Goal: Transaction & Acquisition: Book appointment/travel/reservation

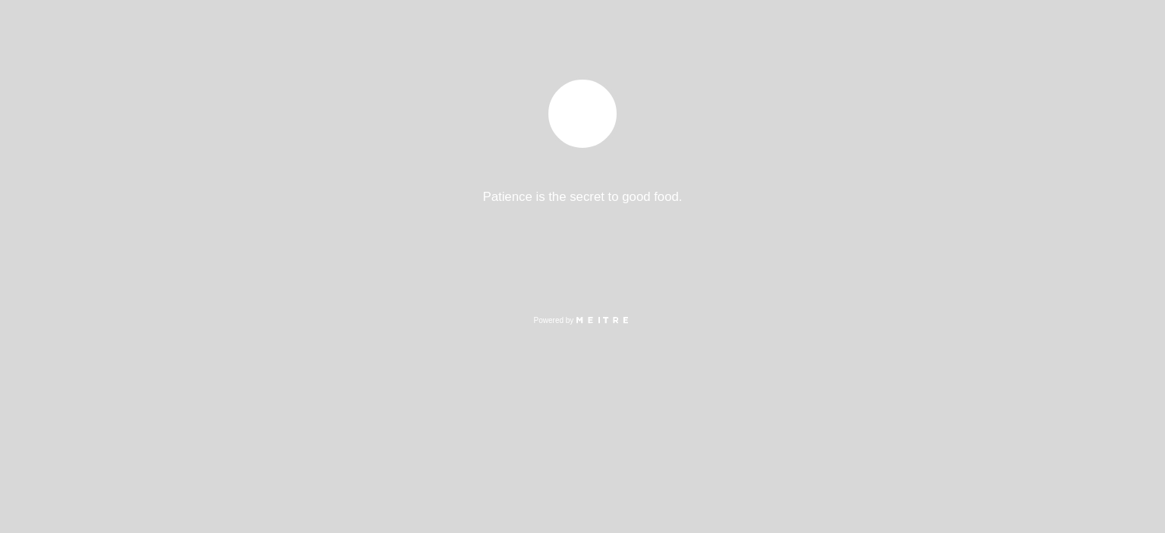
select select "es"
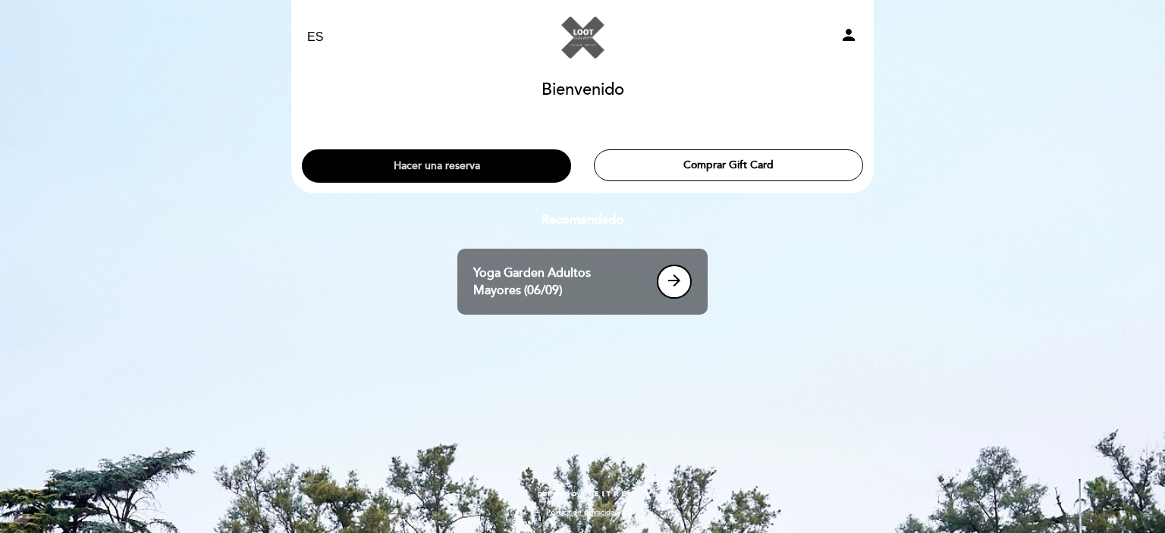
click at [481, 157] on button "Hacer una reserva" at bounding box center [436, 165] width 269 height 33
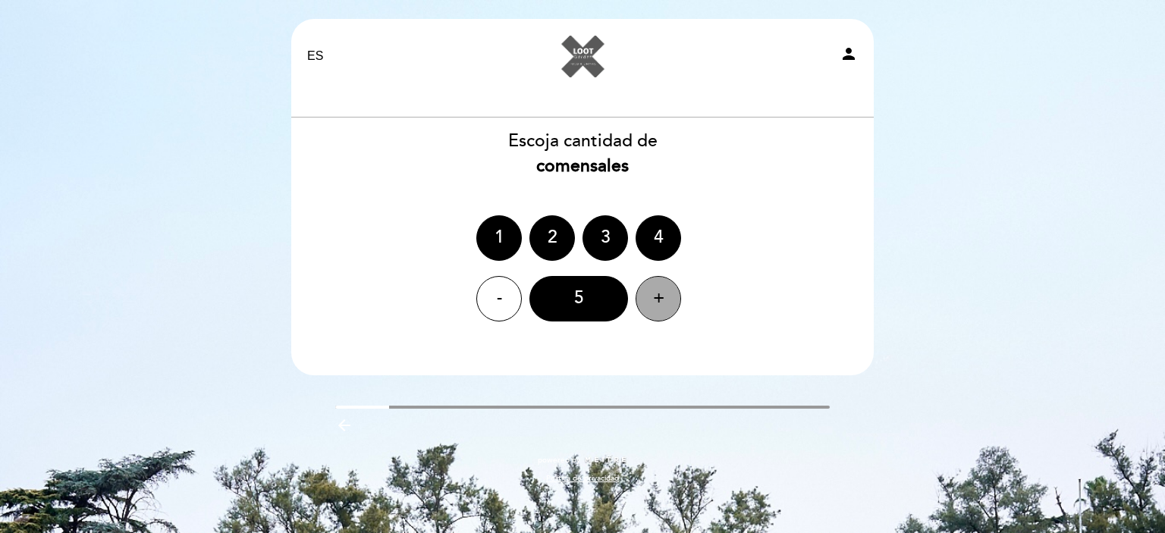
click at [655, 293] on div "+" at bounding box center [657, 298] width 45 height 45
click at [656, 292] on div "+" at bounding box center [657, 298] width 45 height 45
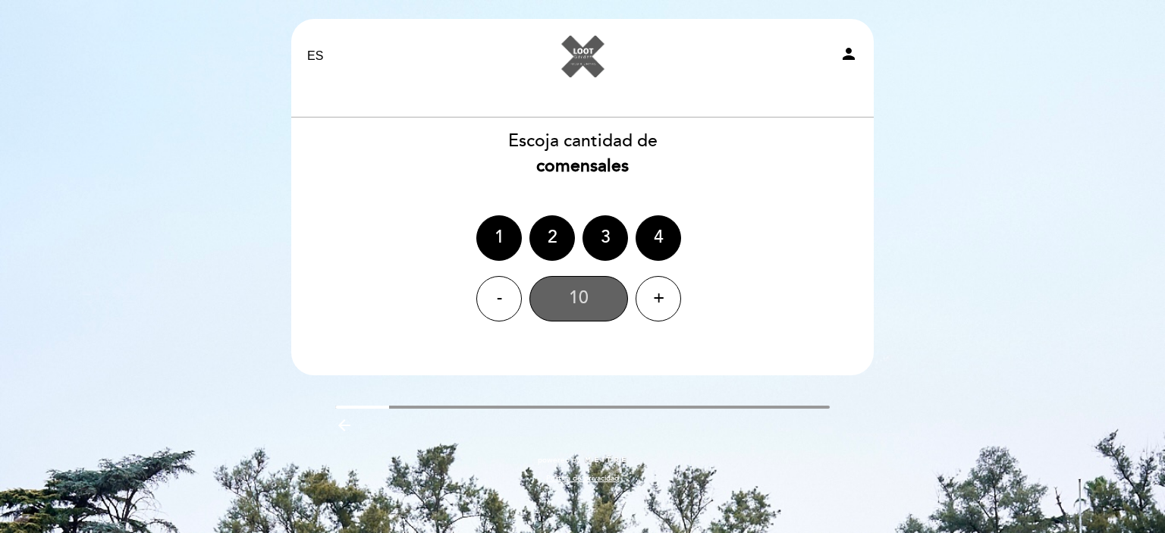
click at [595, 297] on div "10" at bounding box center [578, 298] width 99 height 45
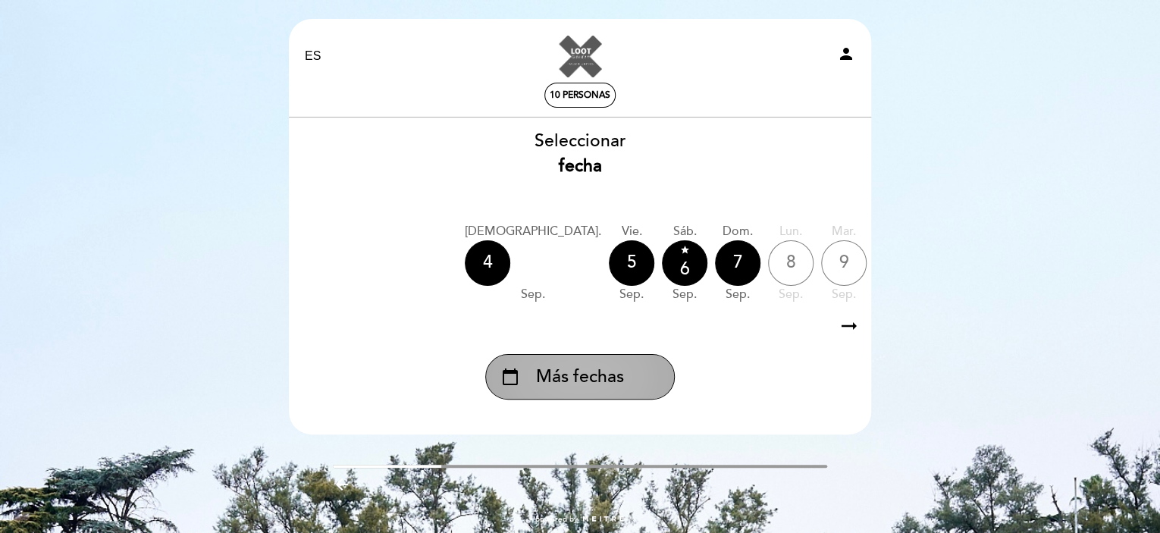
click at [634, 376] on div "calendar_today Más fechas" at bounding box center [580, 376] width 190 height 45
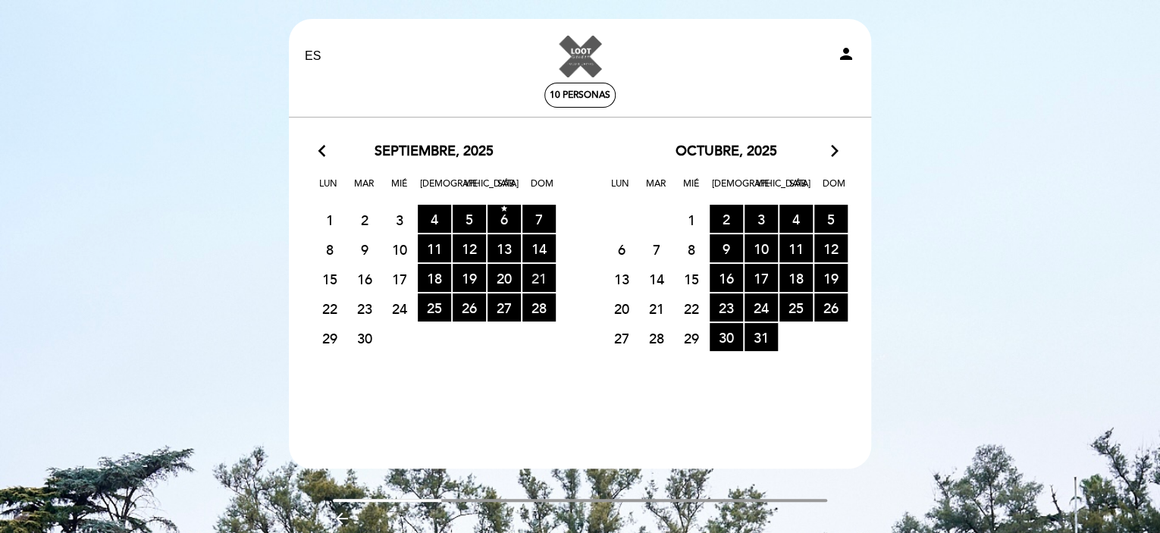
click at [541, 278] on span "21 RESERVAS DISPONIBLES" at bounding box center [538, 278] width 33 height 28
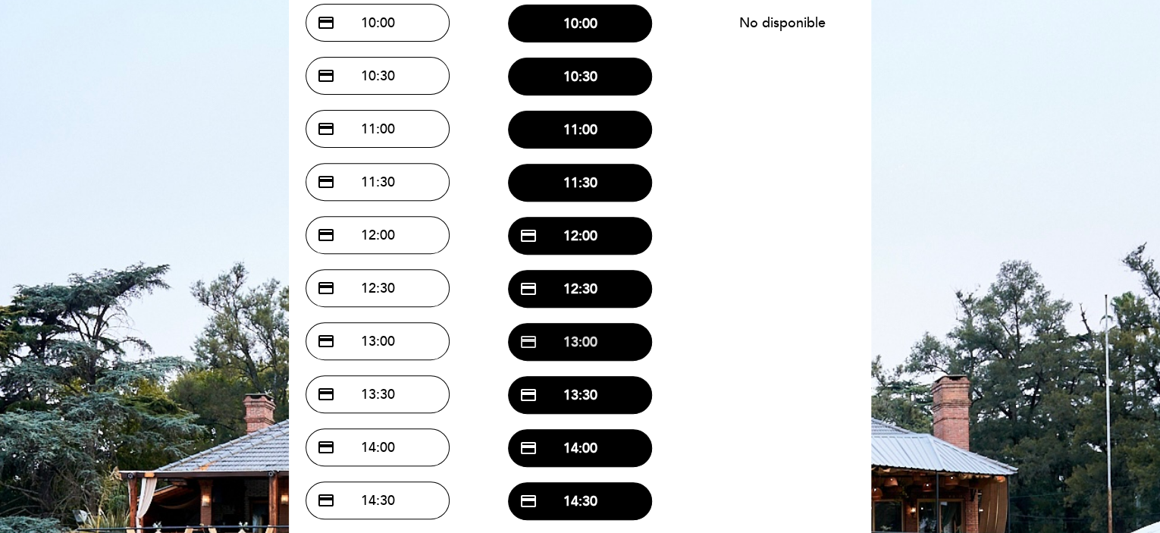
scroll to position [227, 0]
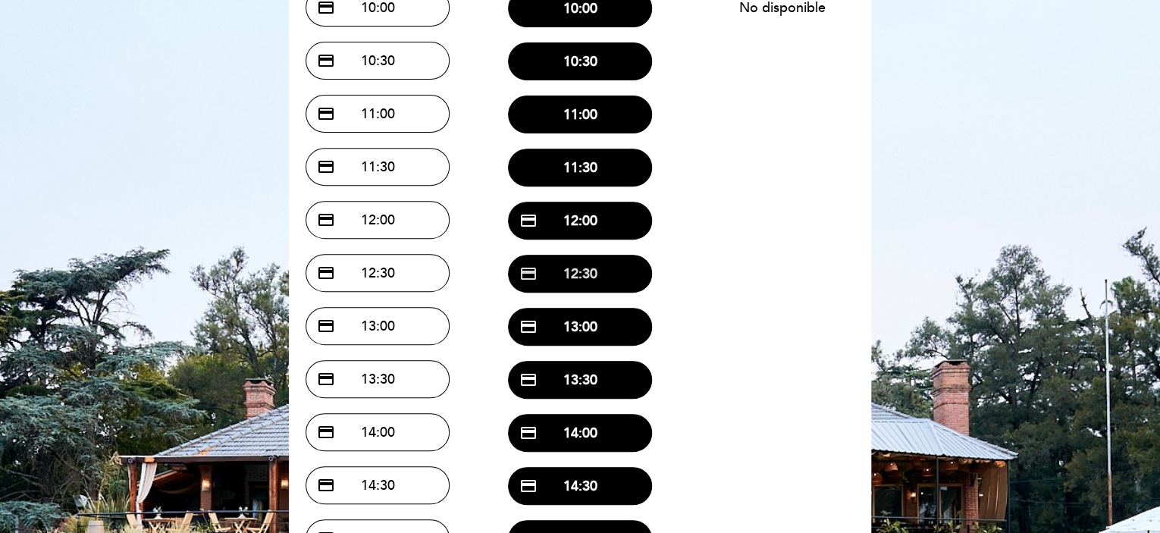
click at [592, 272] on button "credit_card 12:30" at bounding box center [580, 274] width 144 height 38
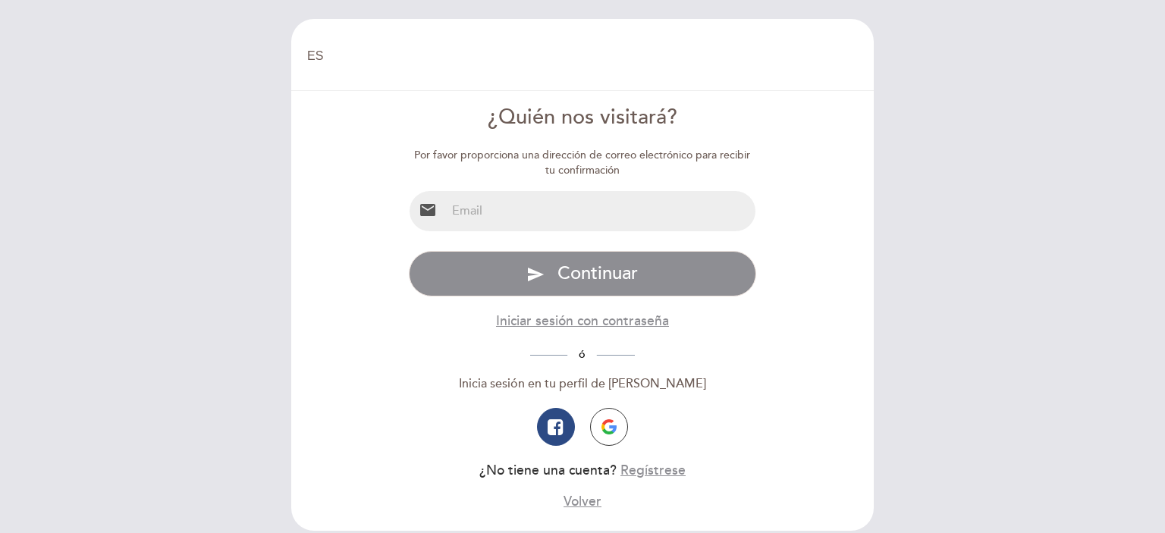
select select "es"
click at [561, 215] on input "email" at bounding box center [601, 211] width 310 height 40
type input "[EMAIL_ADDRESS][DOMAIN_NAME]"
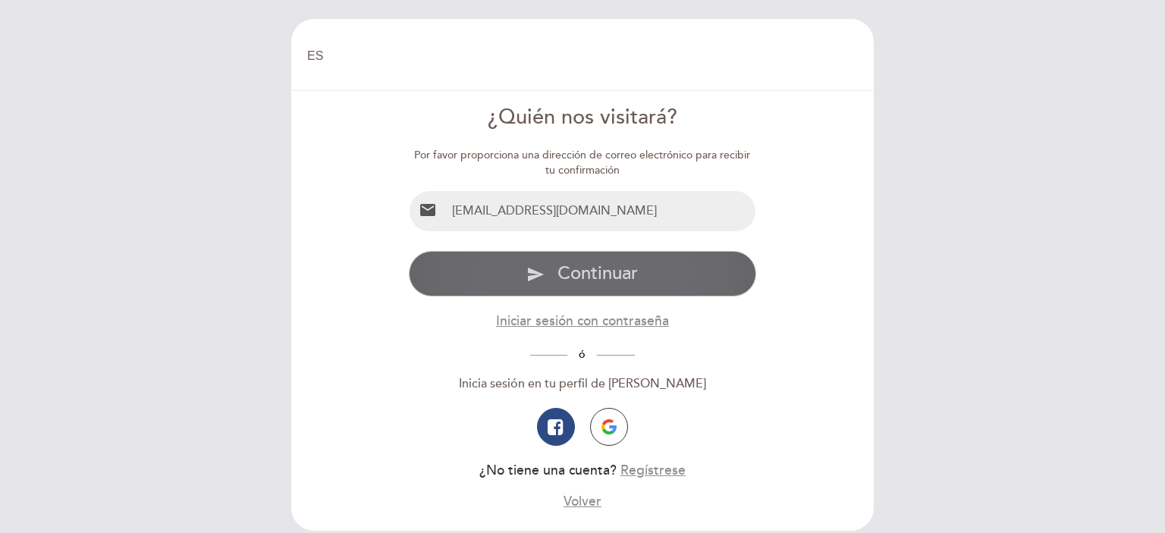
click at [600, 273] on span "Continuar" at bounding box center [597, 273] width 80 height 22
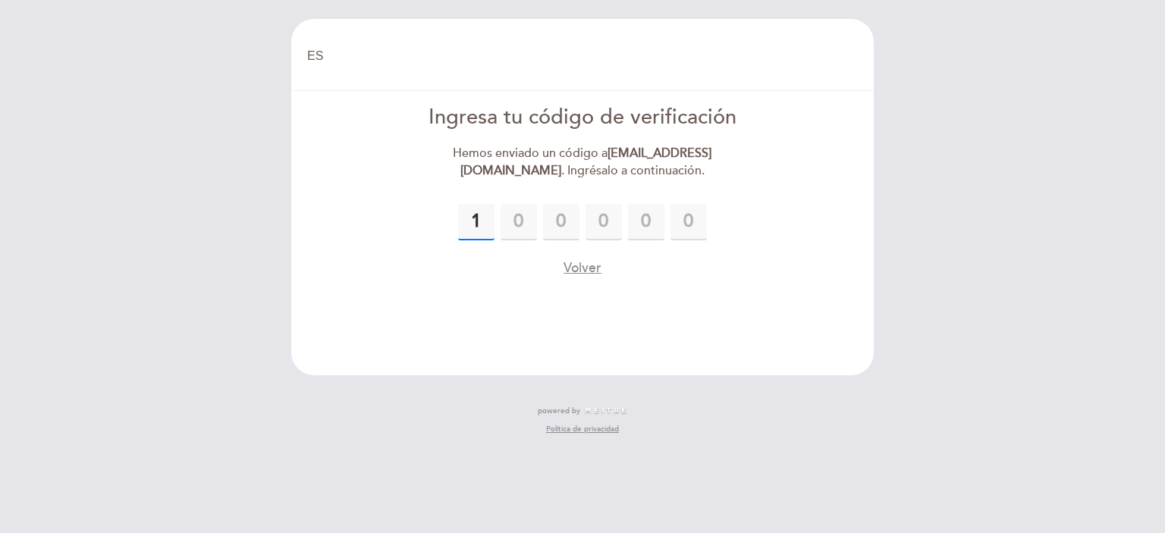
type input "1"
type input "9"
type input "3"
type input "4"
type input "3"
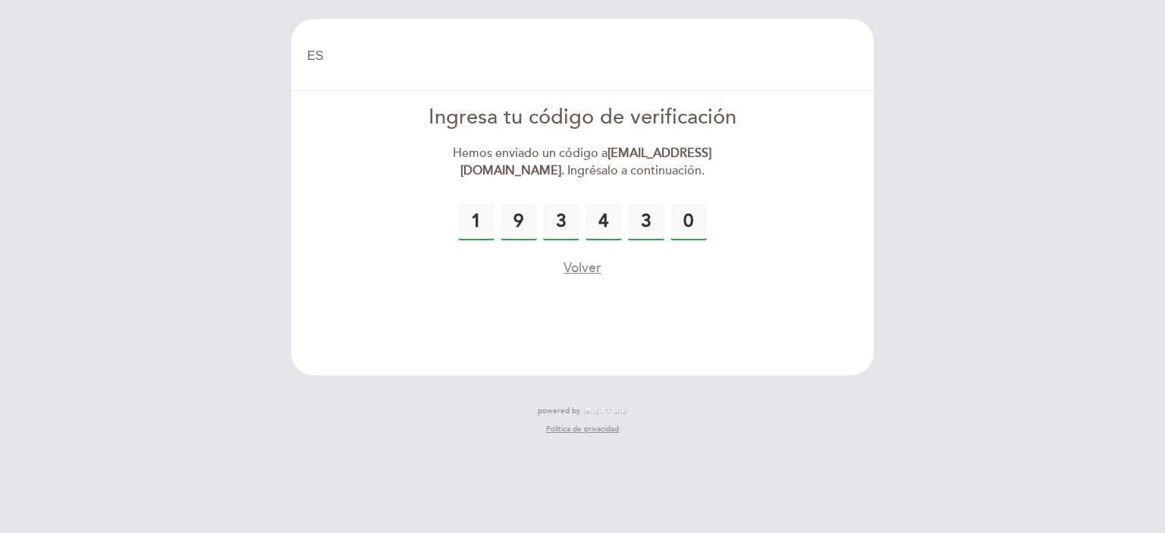
type input "0"
